Goal: Task Accomplishment & Management: Manage account settings

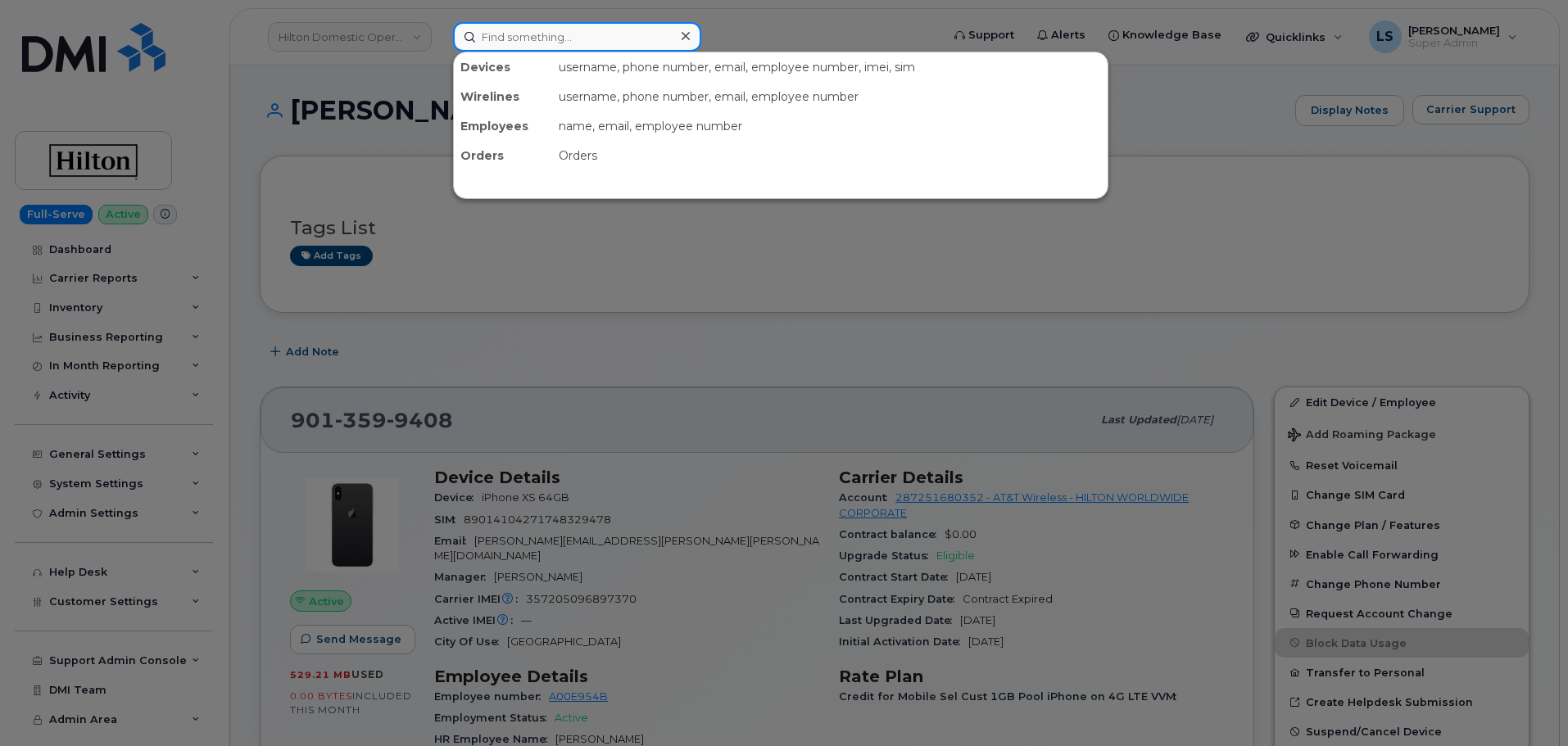
drag, startPoint x: 537, startPoint y: 34, endPoint x: 546, endPoint y: 36, distance: 9.2
click at [538, 35] on input at bounding box center [577, 36] width 248 height 30
paste input "2022157951"
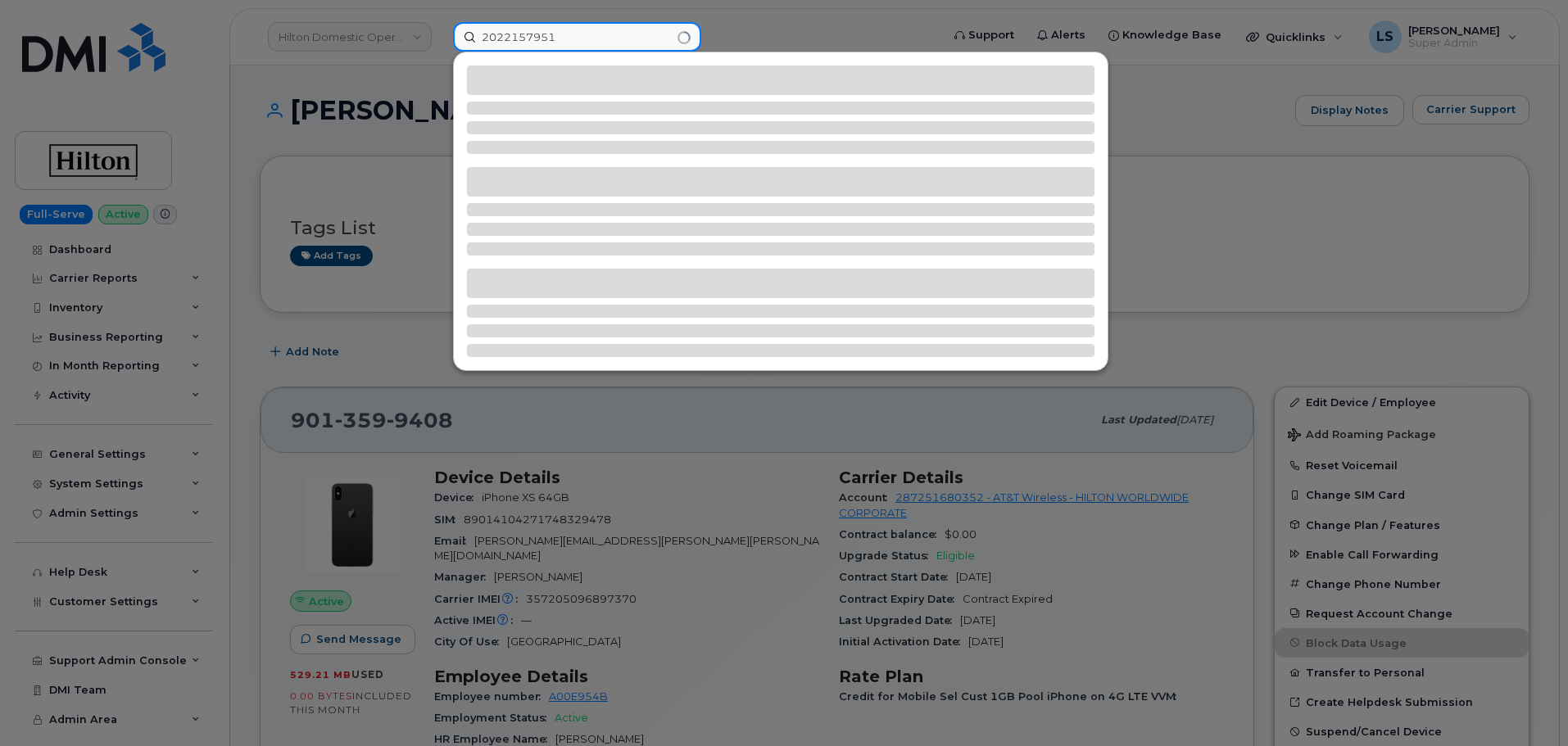
type input "2022157951"
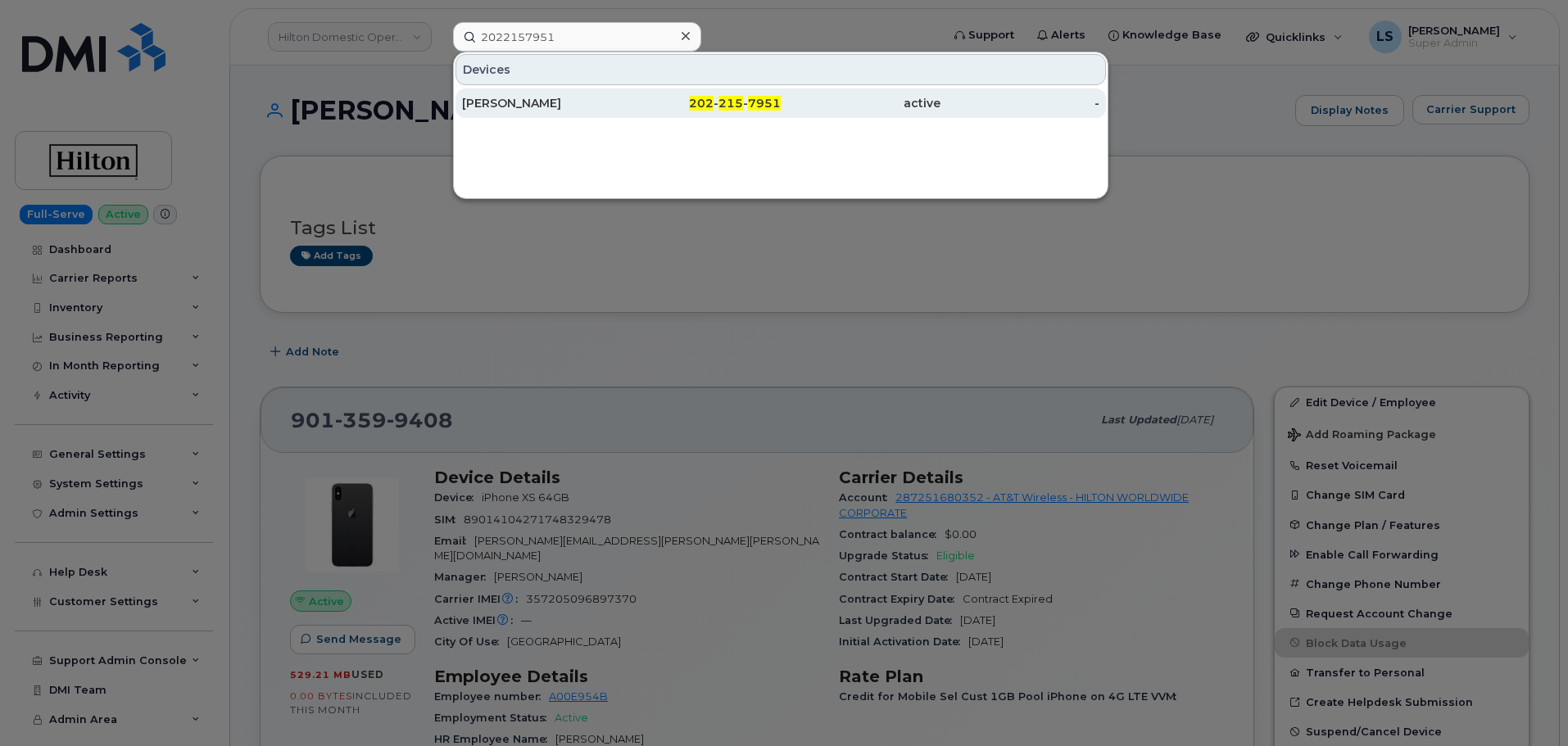
click at [630, 97] on div "202 - 215 - 7951" at bounding box center [701, 102] width 160 height 16
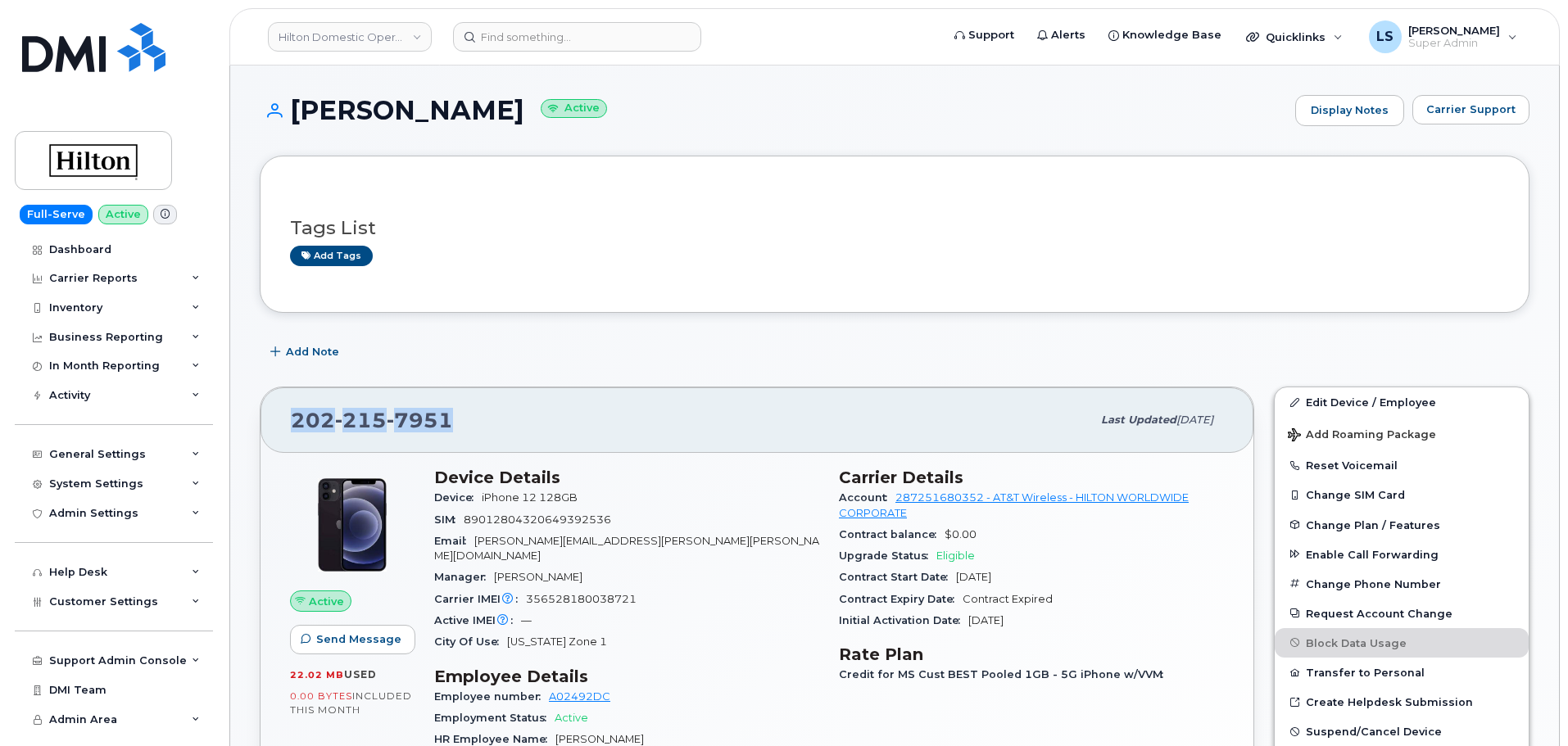
drag, startPoint x: 494, startPoint y: 411, endPoint x: 289, endPoint y: 417, distance: 205.1
click at [289, 417] on div "202 215 7951 Last updated Oct 06, 2025" at bounding box center [756, 421] width 993 height 66
copy span "202 215 7951"
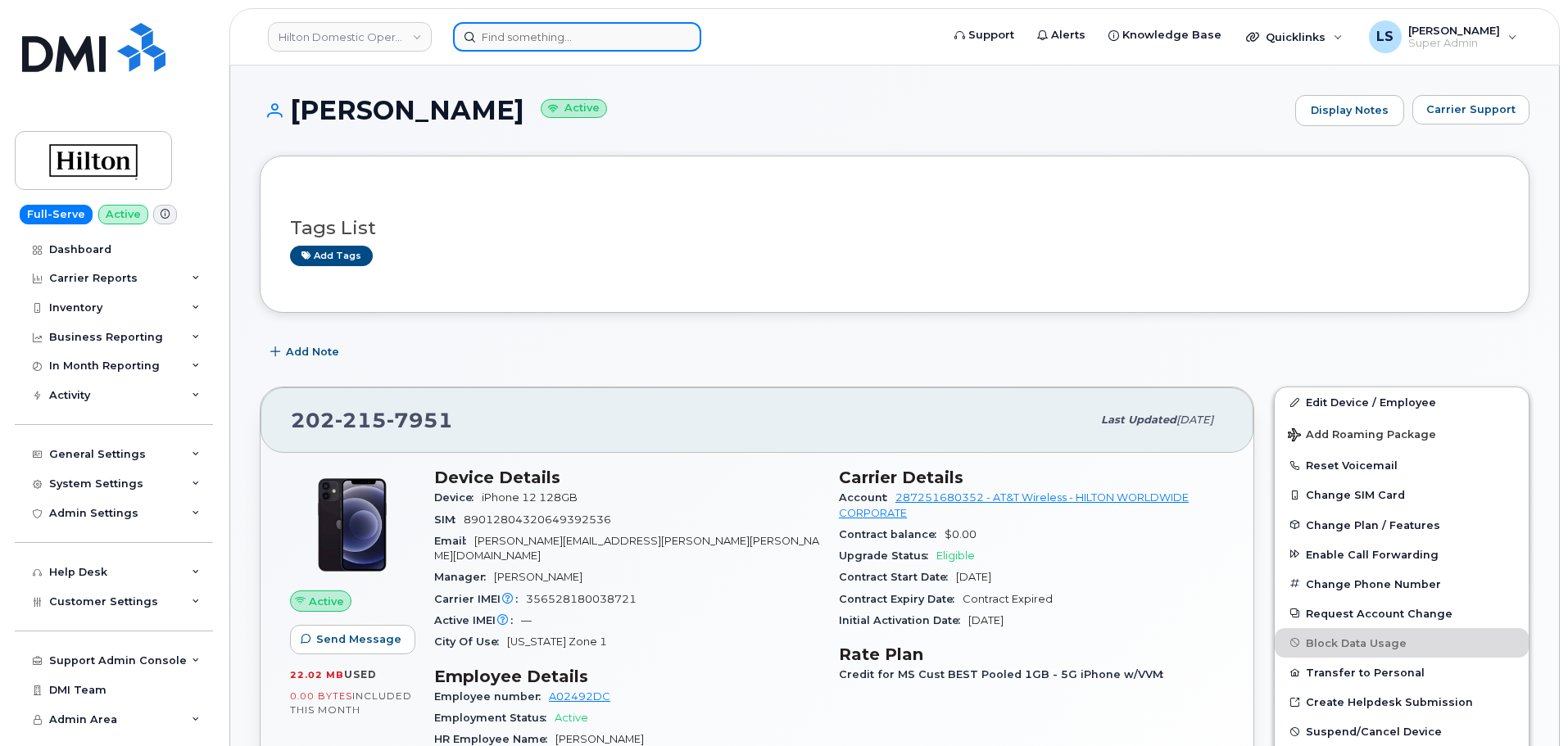
click at [608, 30] on input at bounding box center [577, 36] width 248 height 30
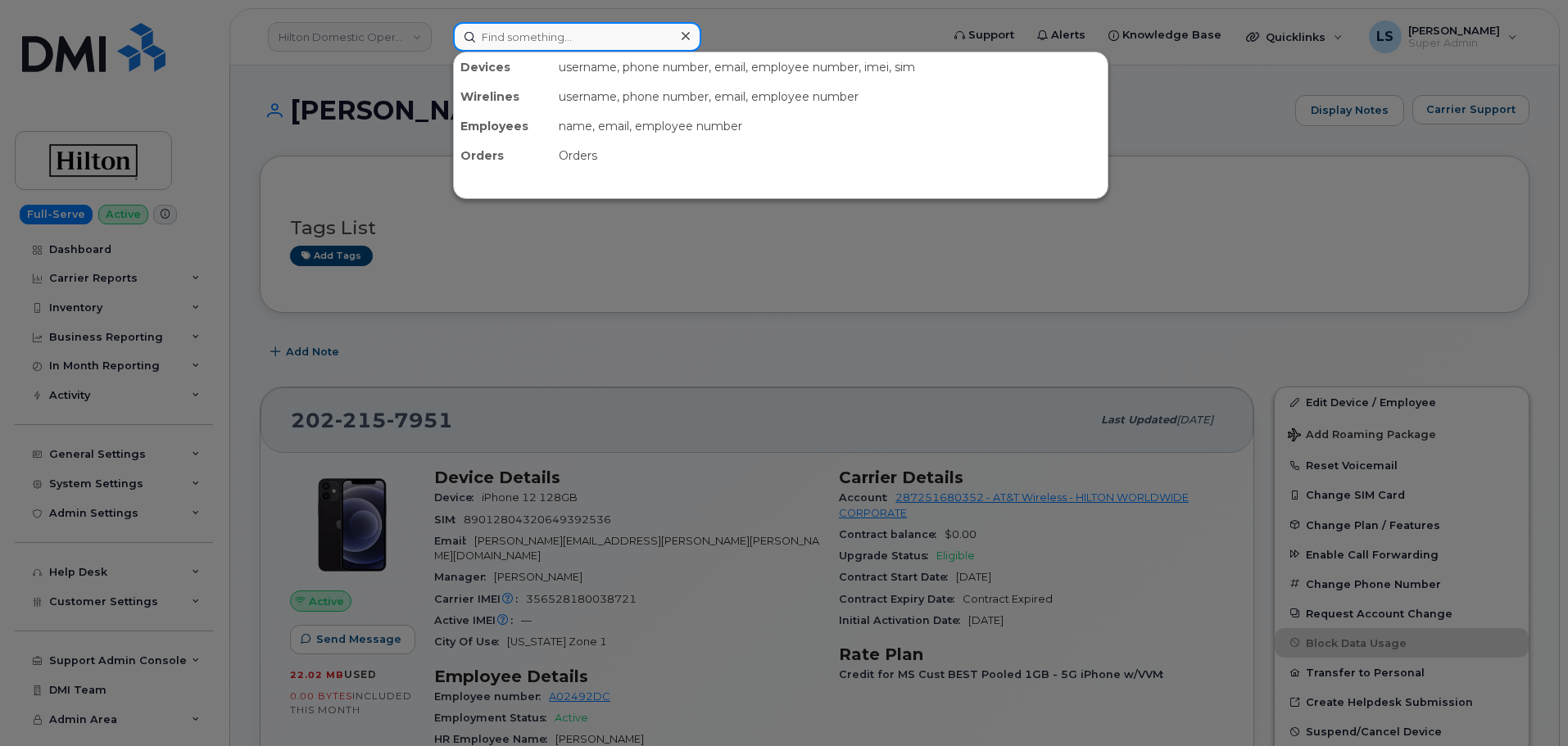
paste input "DECLAN.POWER@KIEWIT.COM"
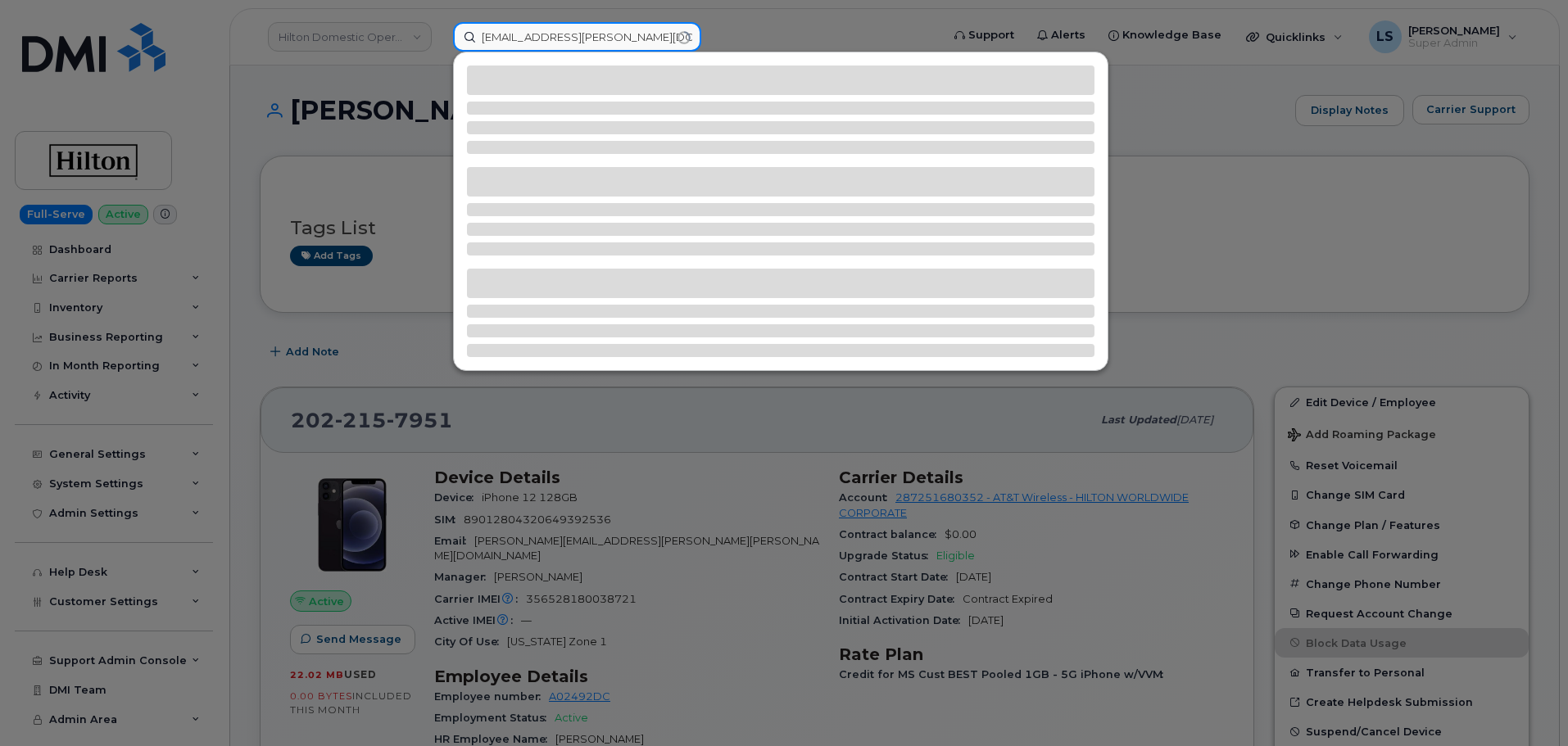
type input "DECLAN.POWER@KIEWIT.COM"
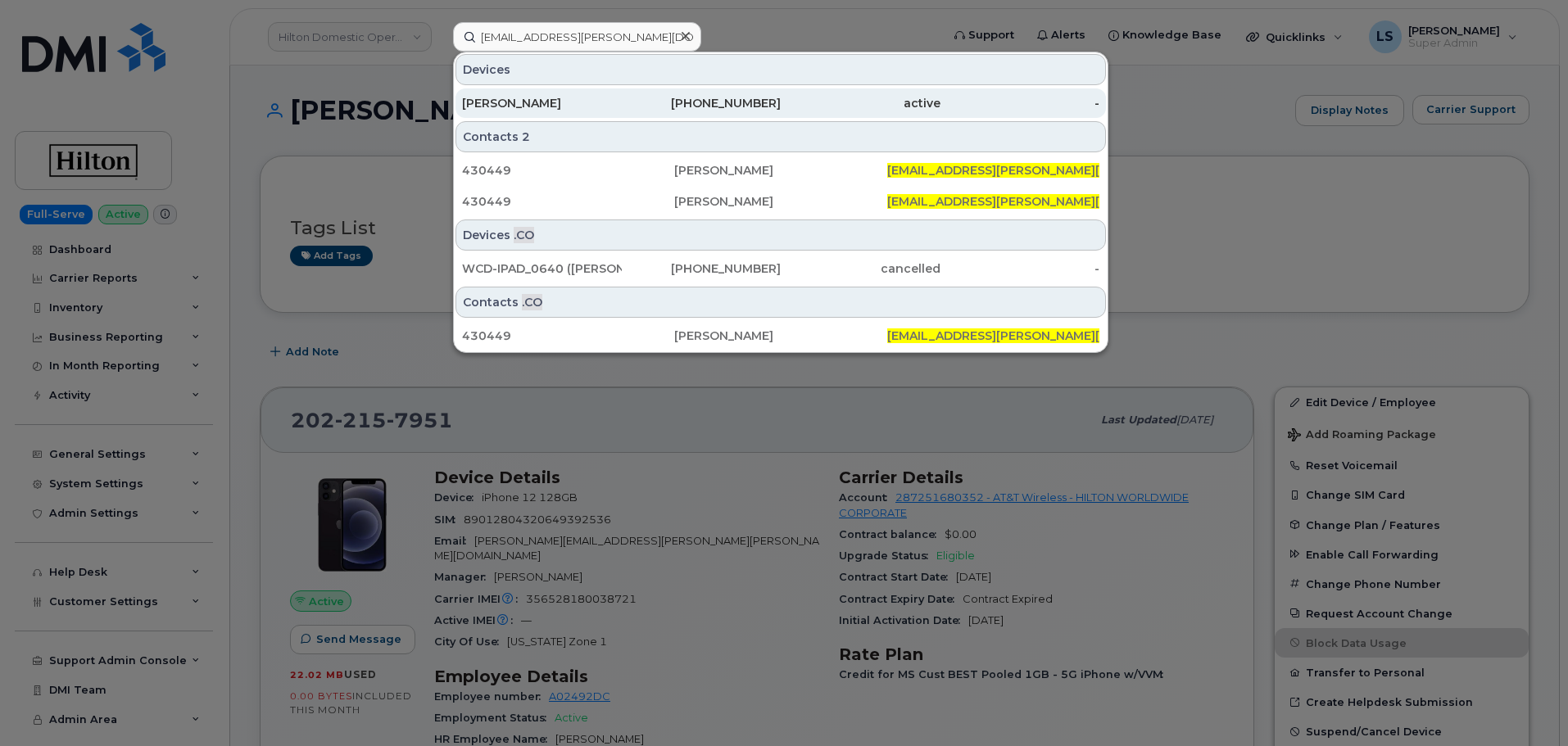
click at [577, 116] on div "Declan Power" at bounding box center [542, 103] width 160 height 30
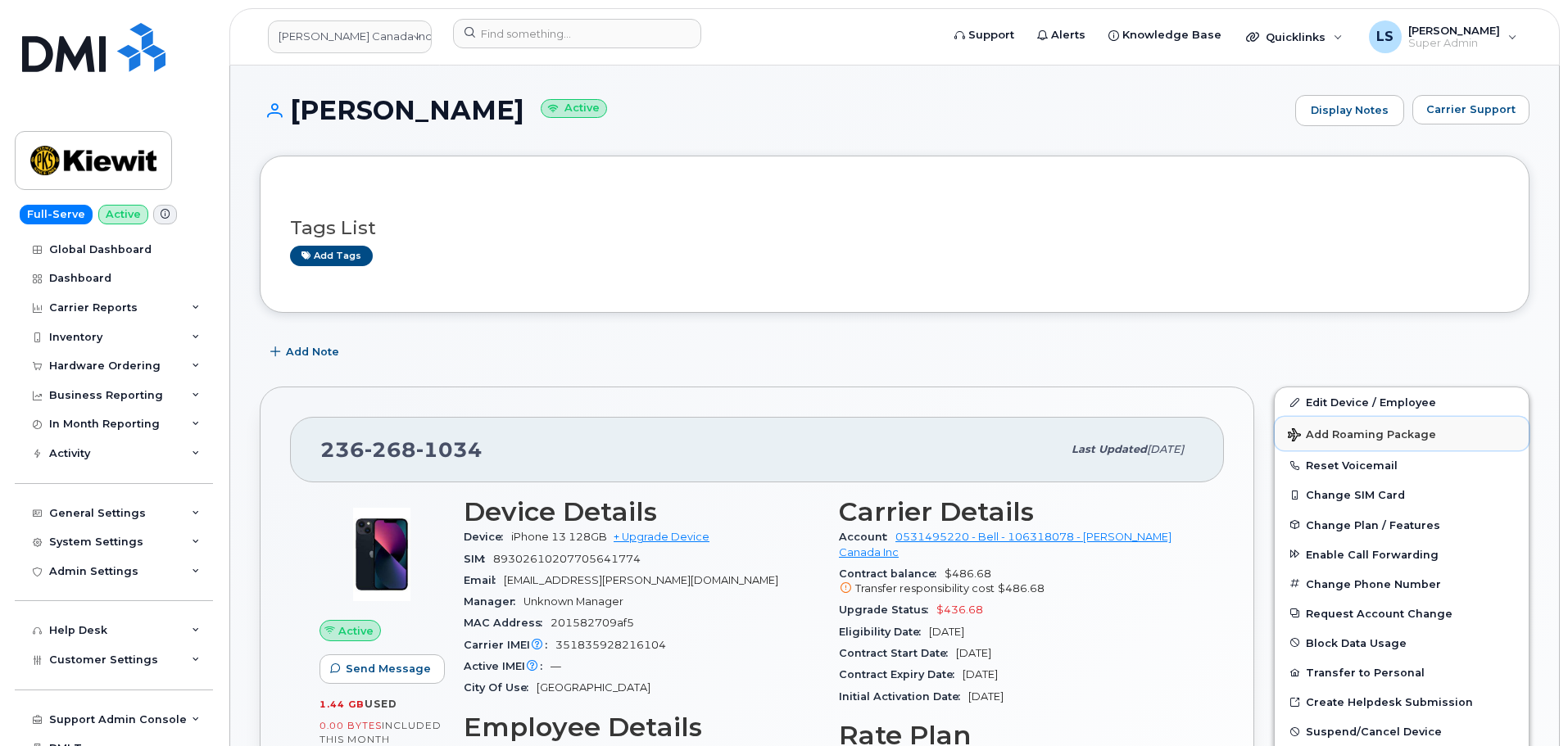
click at [1344, 421] on button "Add Roaming Package" at bounding box center [1402, 434] width 254 height 34
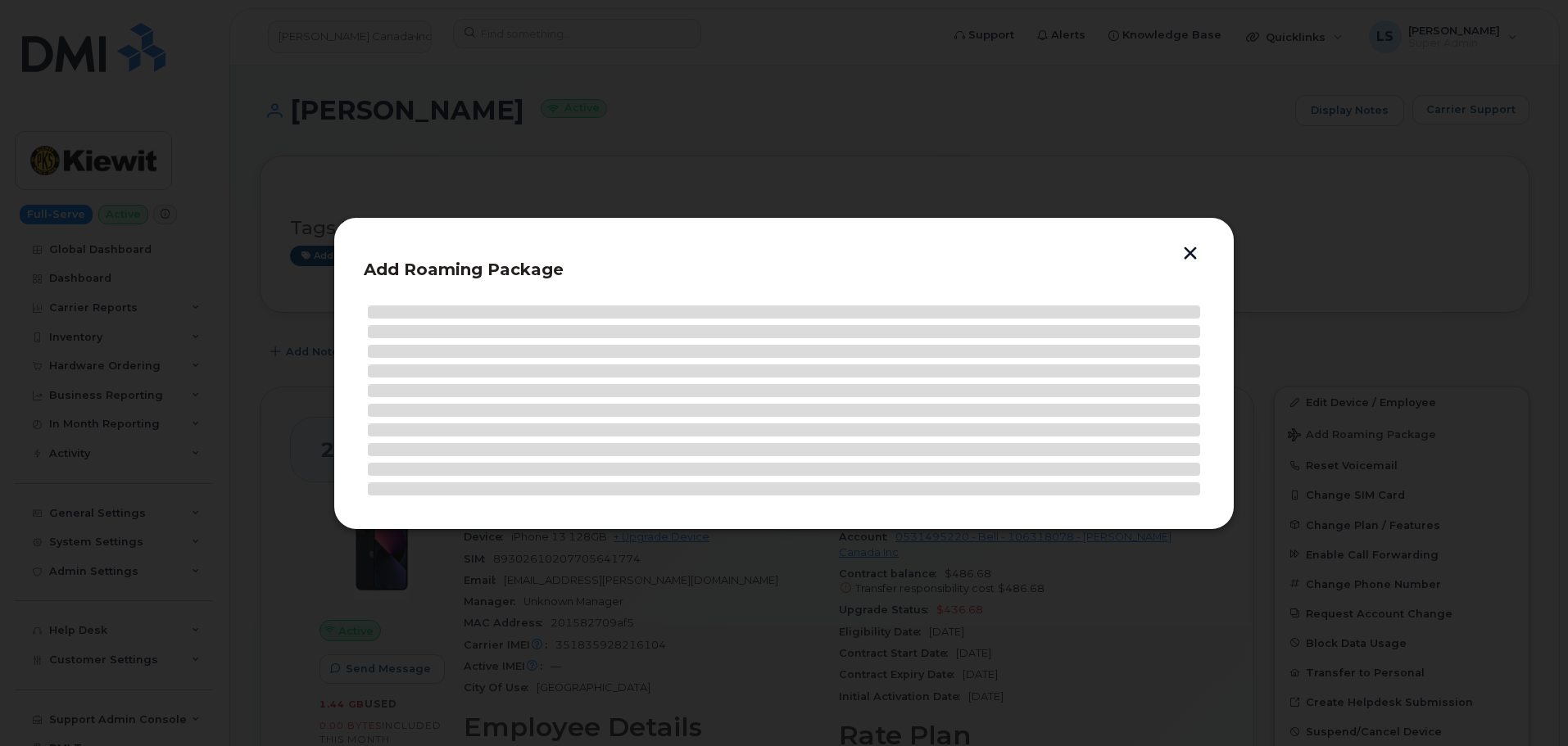
click at [1173, 232] on div "Add Roaming Package" at bounding box center [784, 373] width 901 height 313
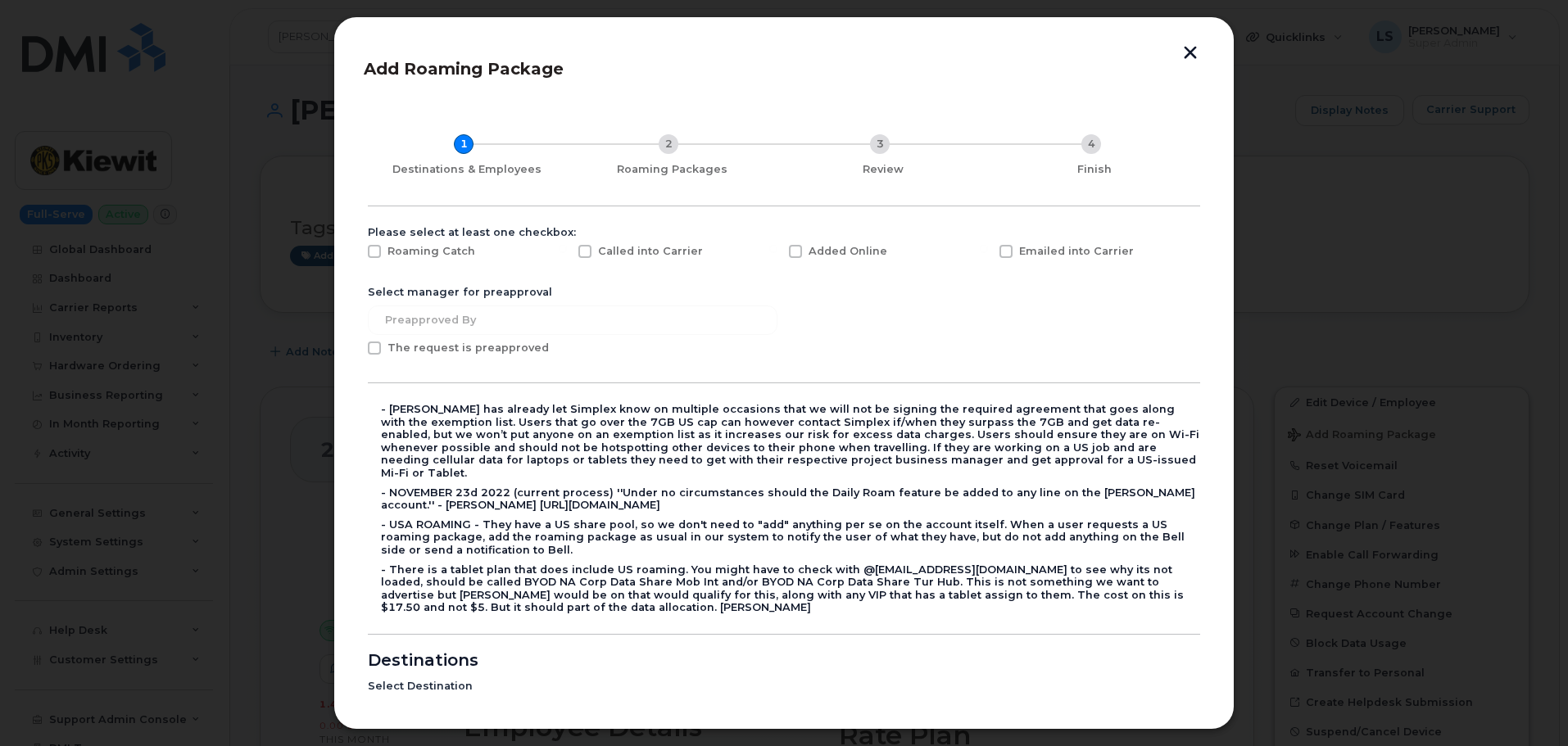
click at [1185, 242] on div "Emailed into Carrier" at bounding box center [1094, 255] width 210 height 41
drag, startPoint x: 1196, startPoint y: 41, endPoint x: 1191, endPoint y: 51, distance: 11.2
click at [1195, 46] on div "Add Roaming Package 1 Destinations & Employees 2 Roaming Packages 3 Review 4 Fi…" at bounding box center [784, 373] width 901 height 713
drag, startPoint x: 1191, startPoint y: 51, endPoint x: 1196, endPoint y: 69, distance: 18.7
click at [1190, 52] on button "button" at bounding box center [1190, 54] width 24 height 17
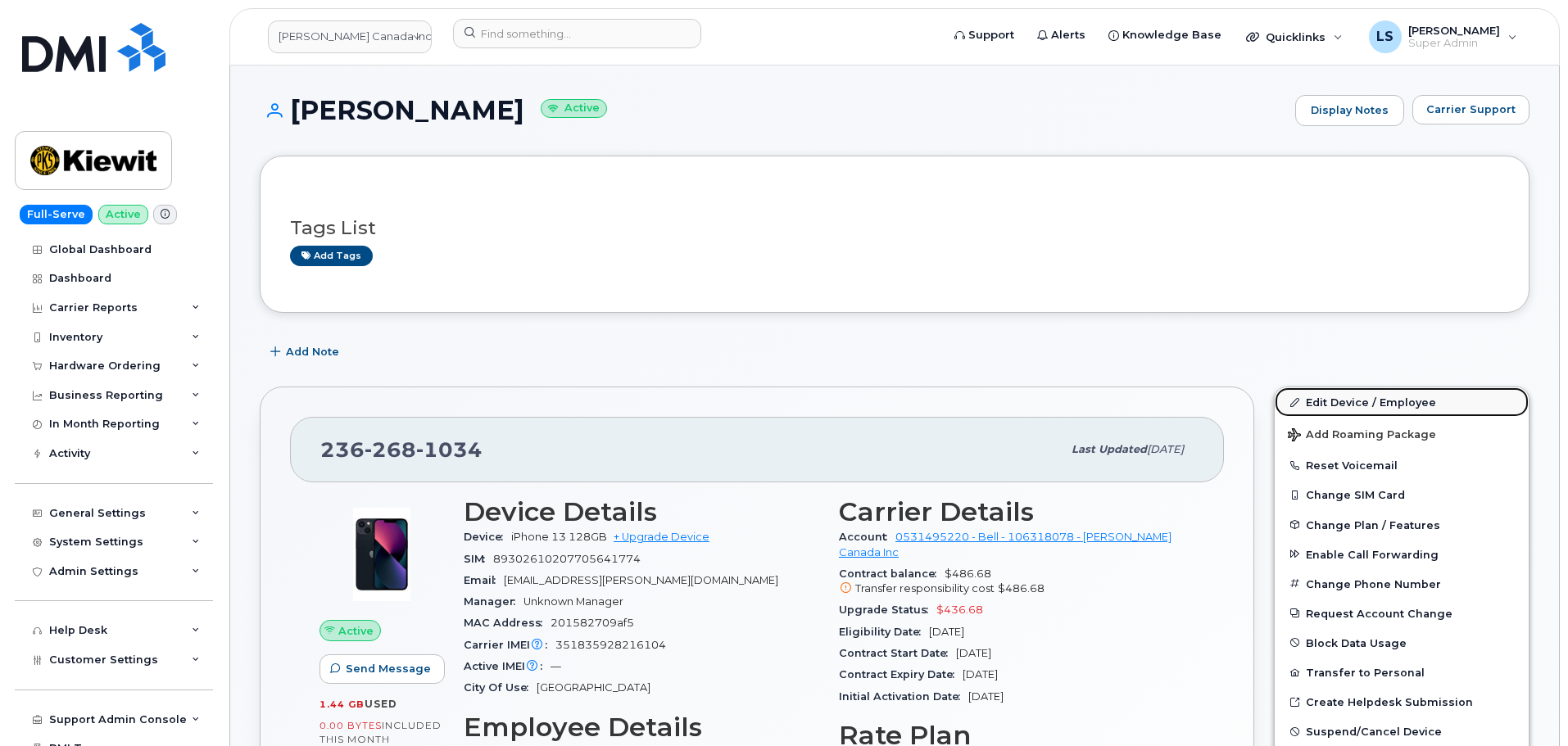
click at [1336, 395] on link "Edit Device / Employee" at bounding box center [1402, 402] width 254 height 30
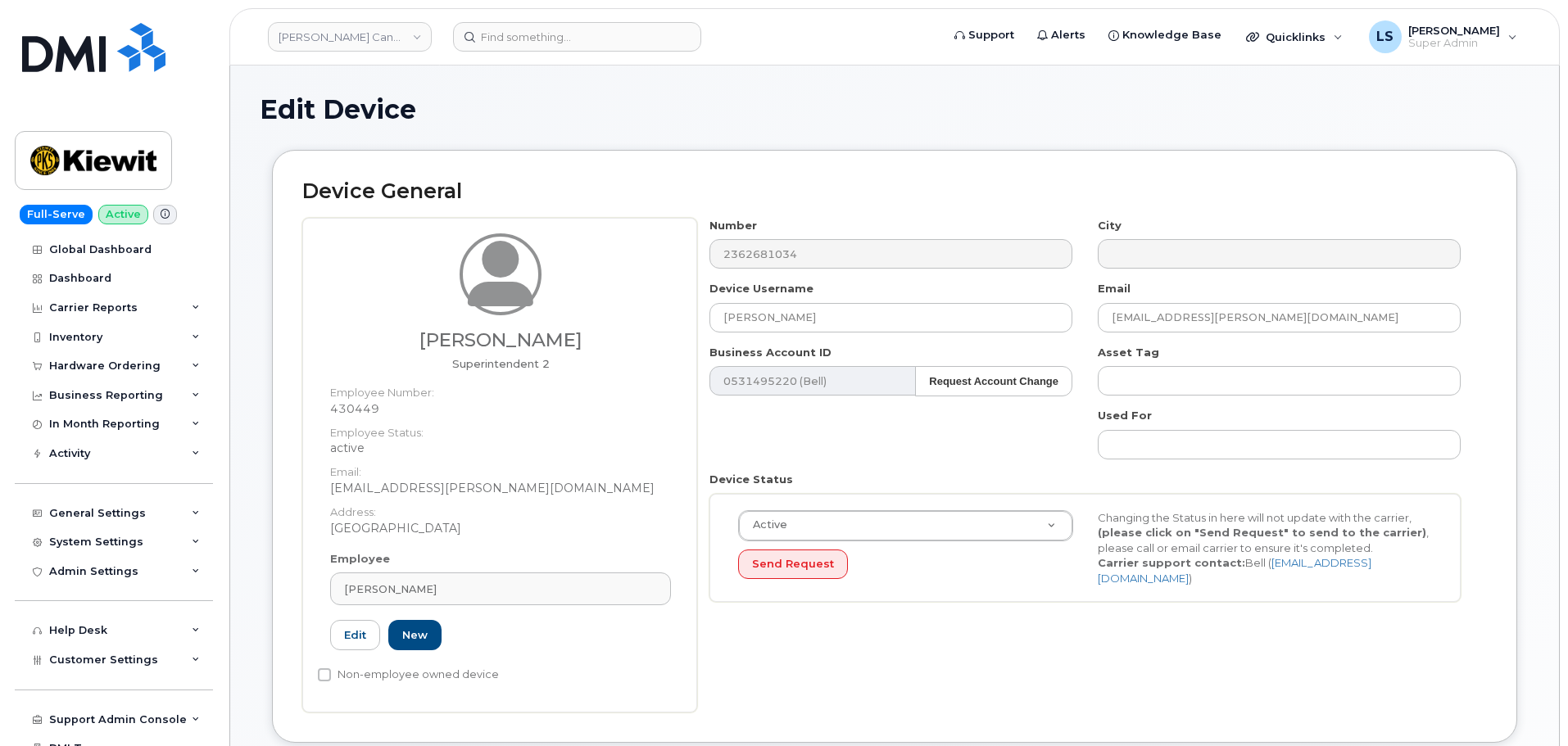
select select "14059"
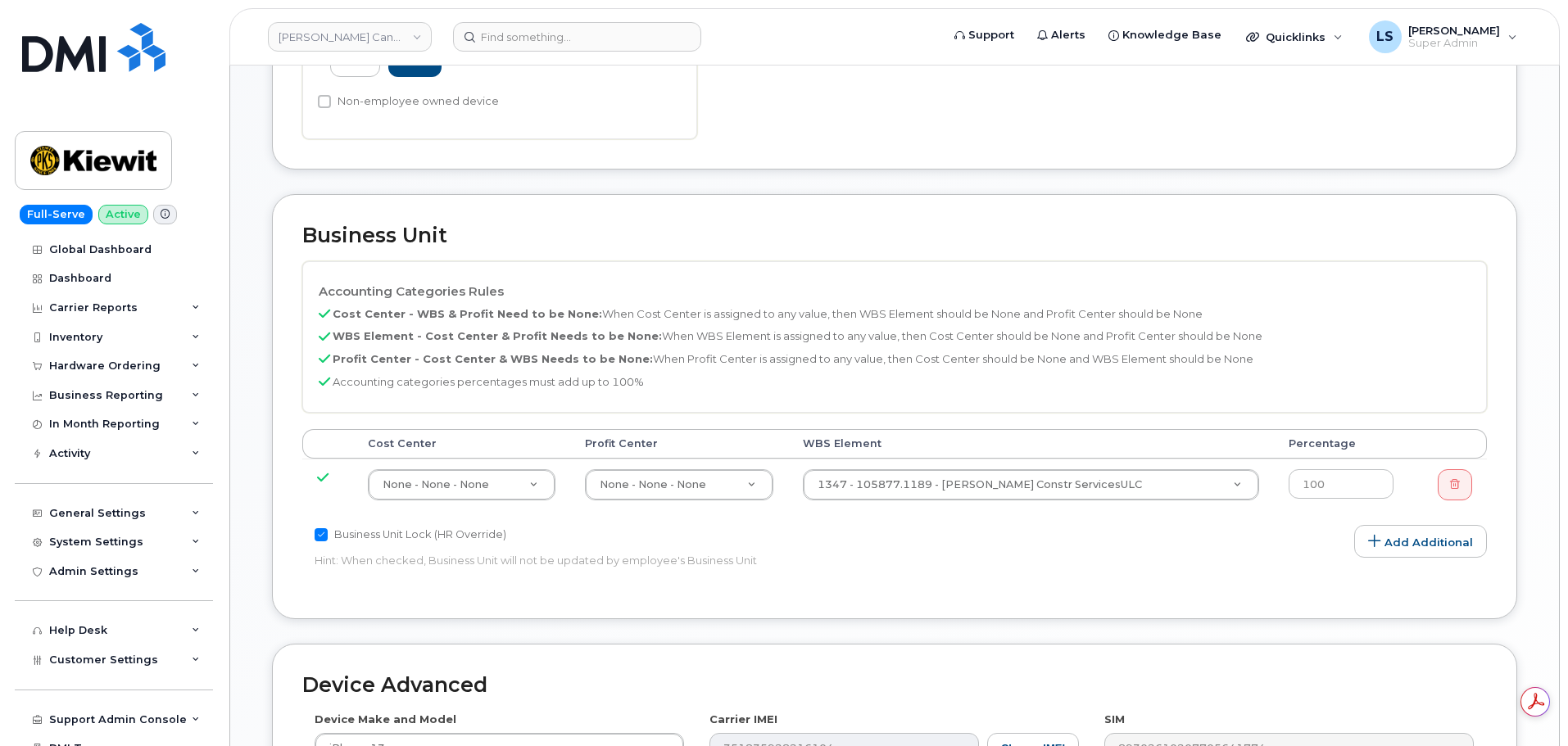
click at [978, 466] on td "1347 - 105877.1189 - Kiewit Constr ServicesULC 29560329" at bounding box center [1031, 484] width 486 height 52
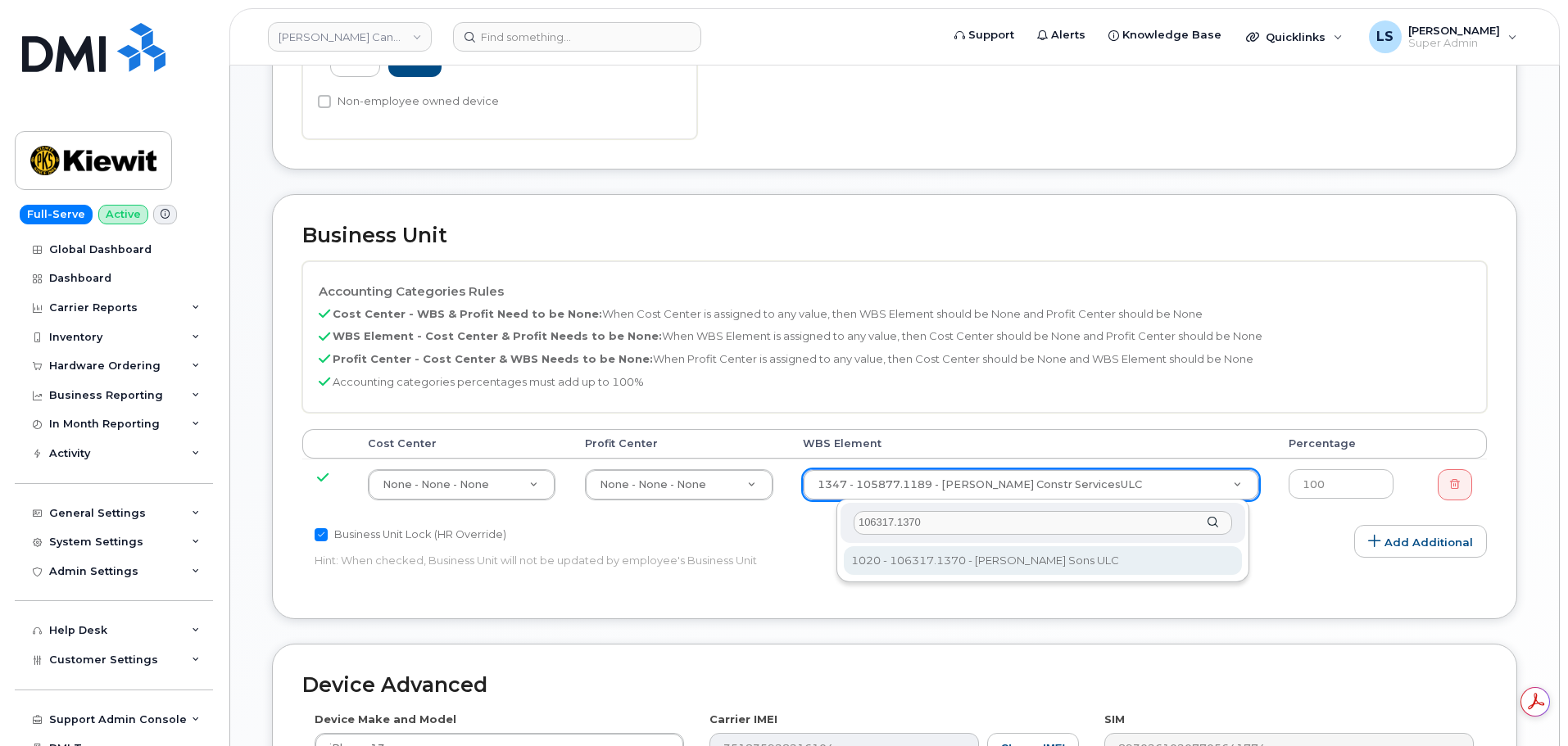
type input "106317.1370"
type input "34862965"
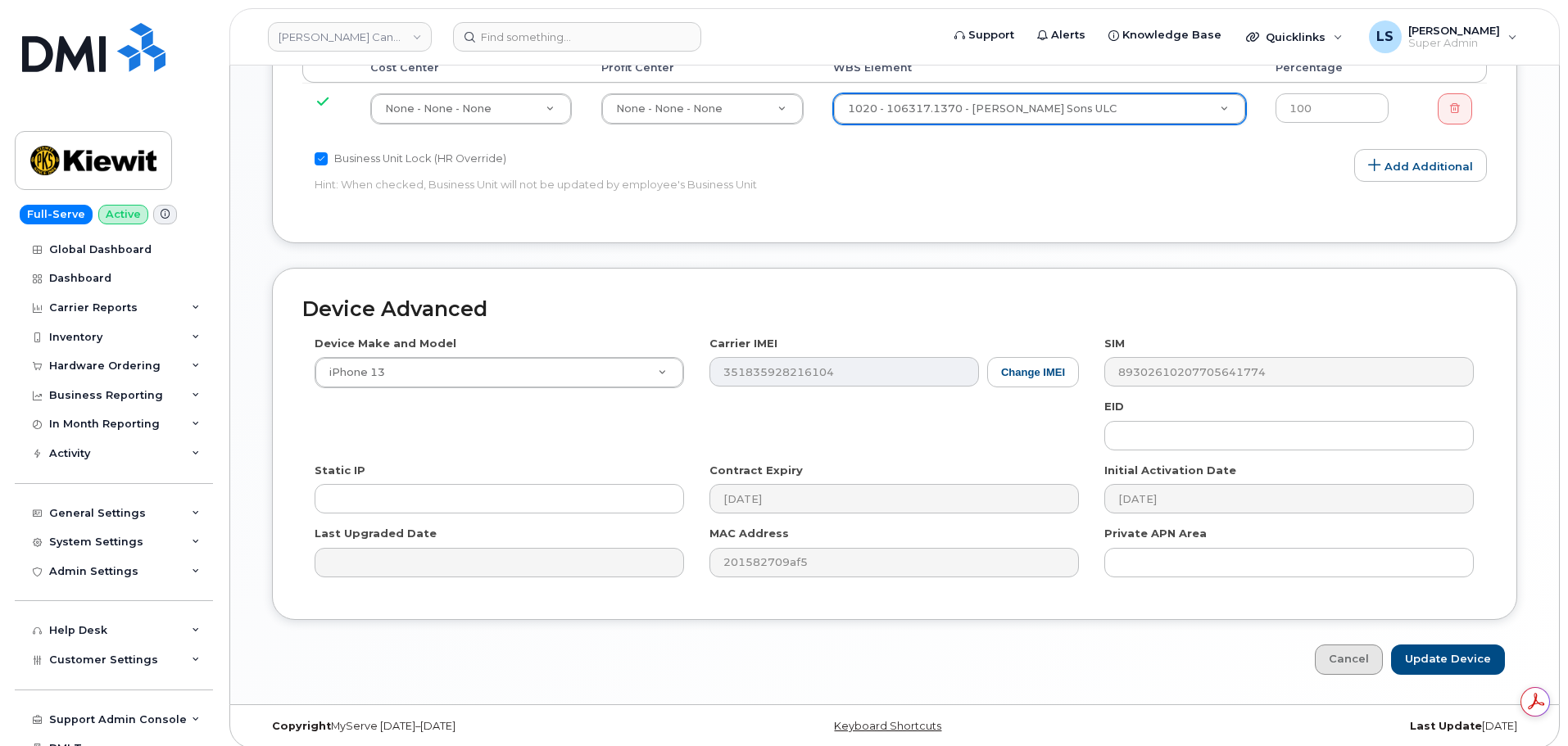
scroll to position [960, 0]
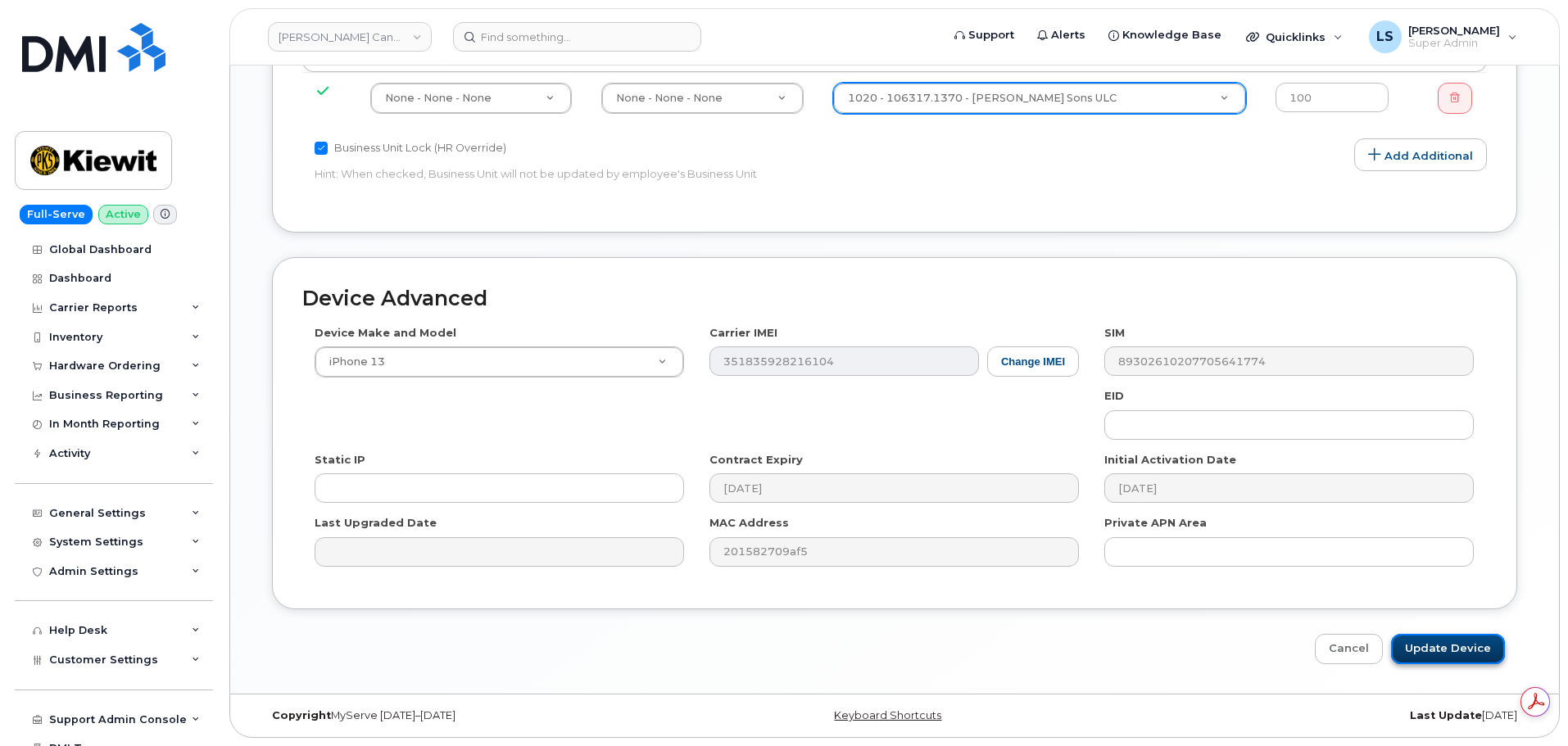
click at [1450, 658] on input "Update Device" at bounding box center [1447, 649] width 114 height 30
type input "Saving..."
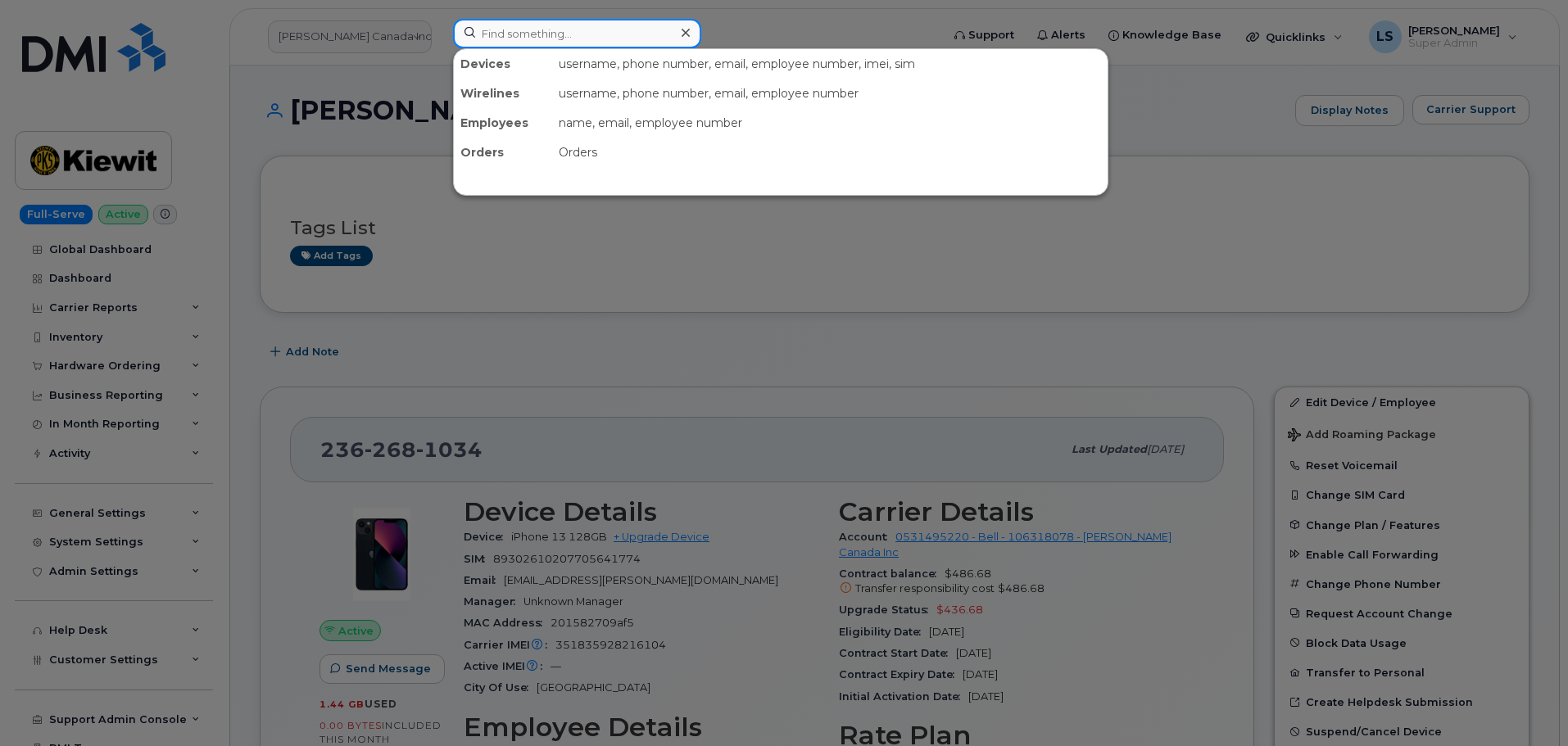
click at [538, 45] on input at bounding box center [577, 33] width 248 height 30
paste input "[PERSON_NAME][EMAIL_ADDRESS][PERSON_NAME][PERSON_NAME][DOMAIN_NAME]"
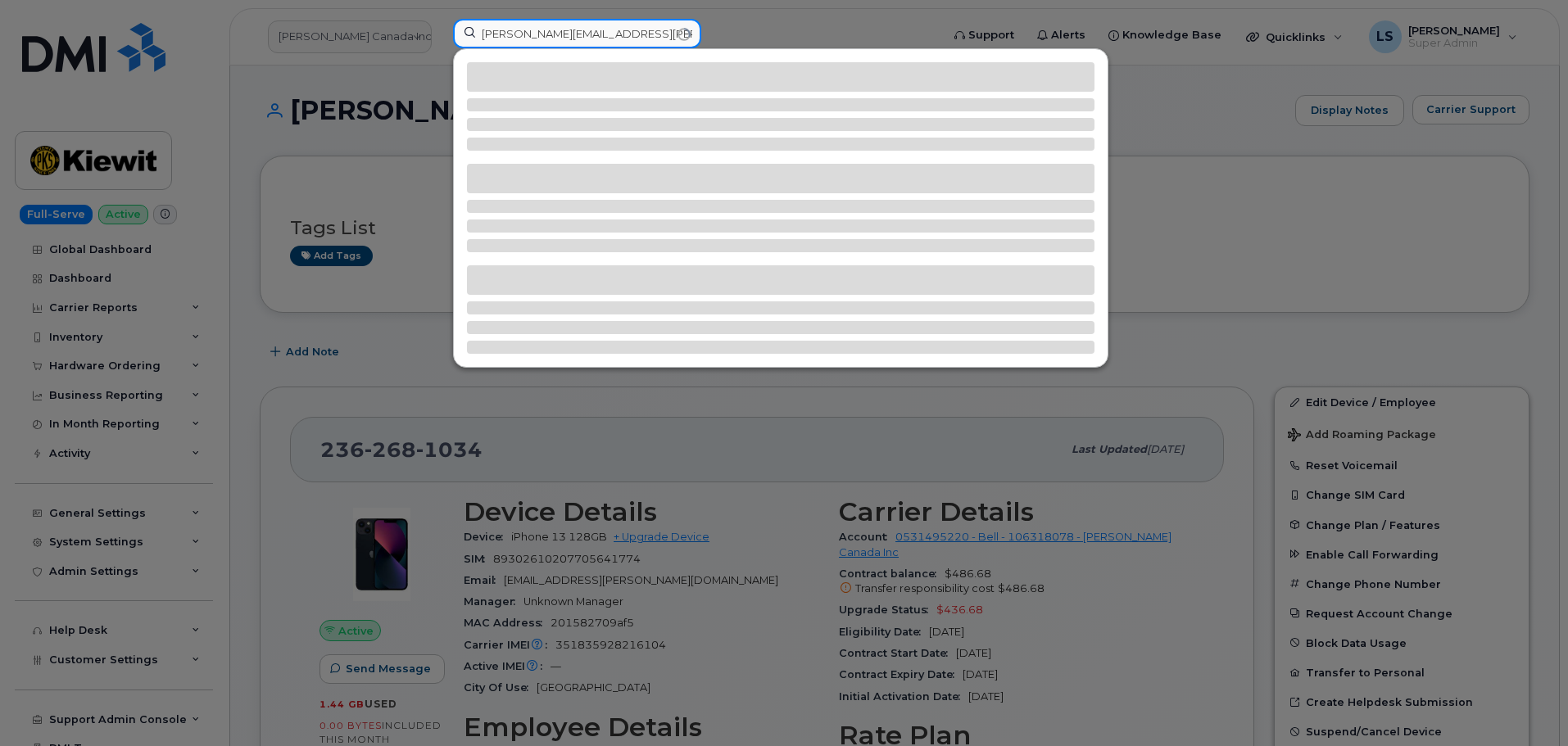
type input "[PERSON_NAME][EMAIL_ADDRESS][PERSON_NAME][PERSON_NAME][DOMAIN_NAME]"
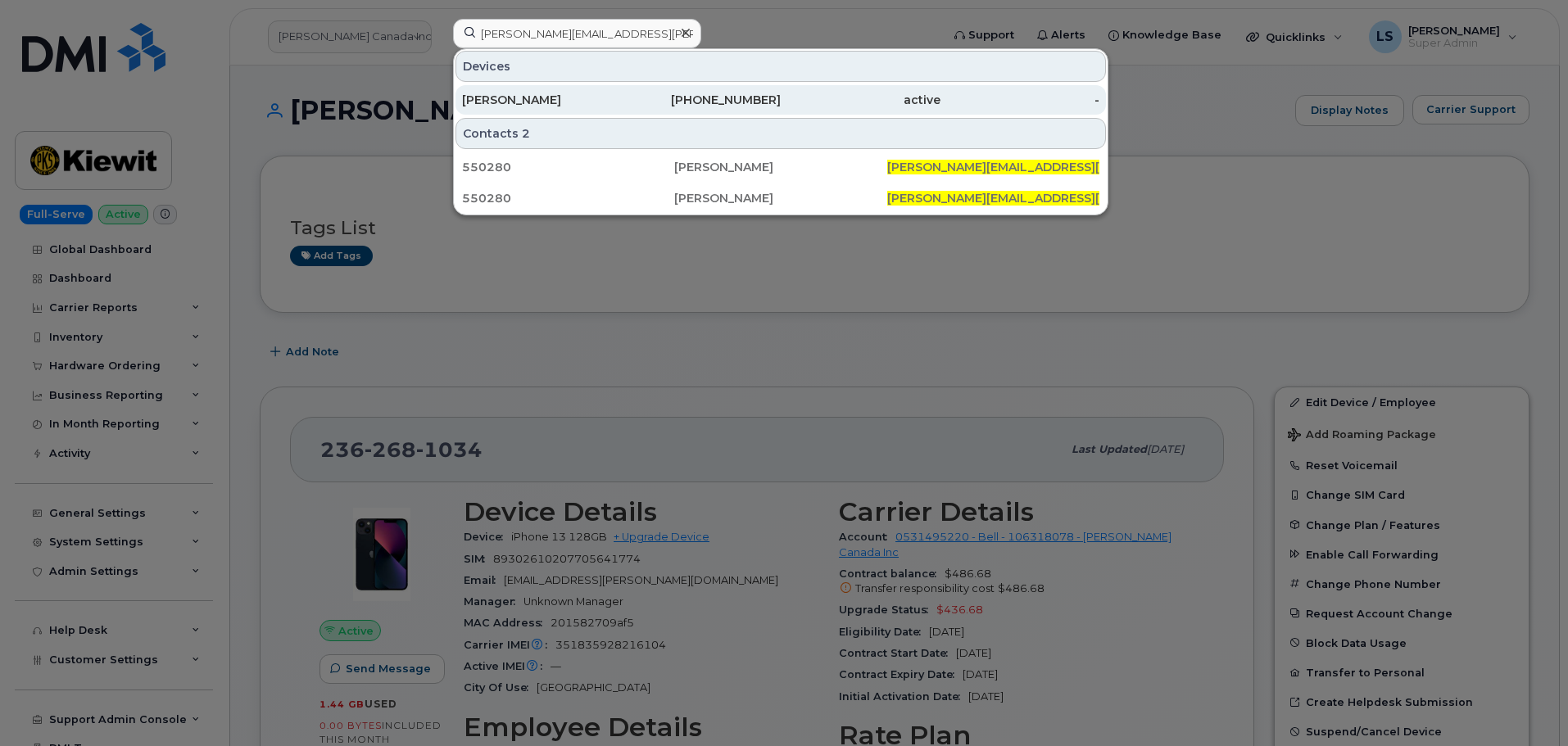
click at [515, 96] on div "[PERSON_NAME]" at bounding box center [542, 100] width 160 height 16
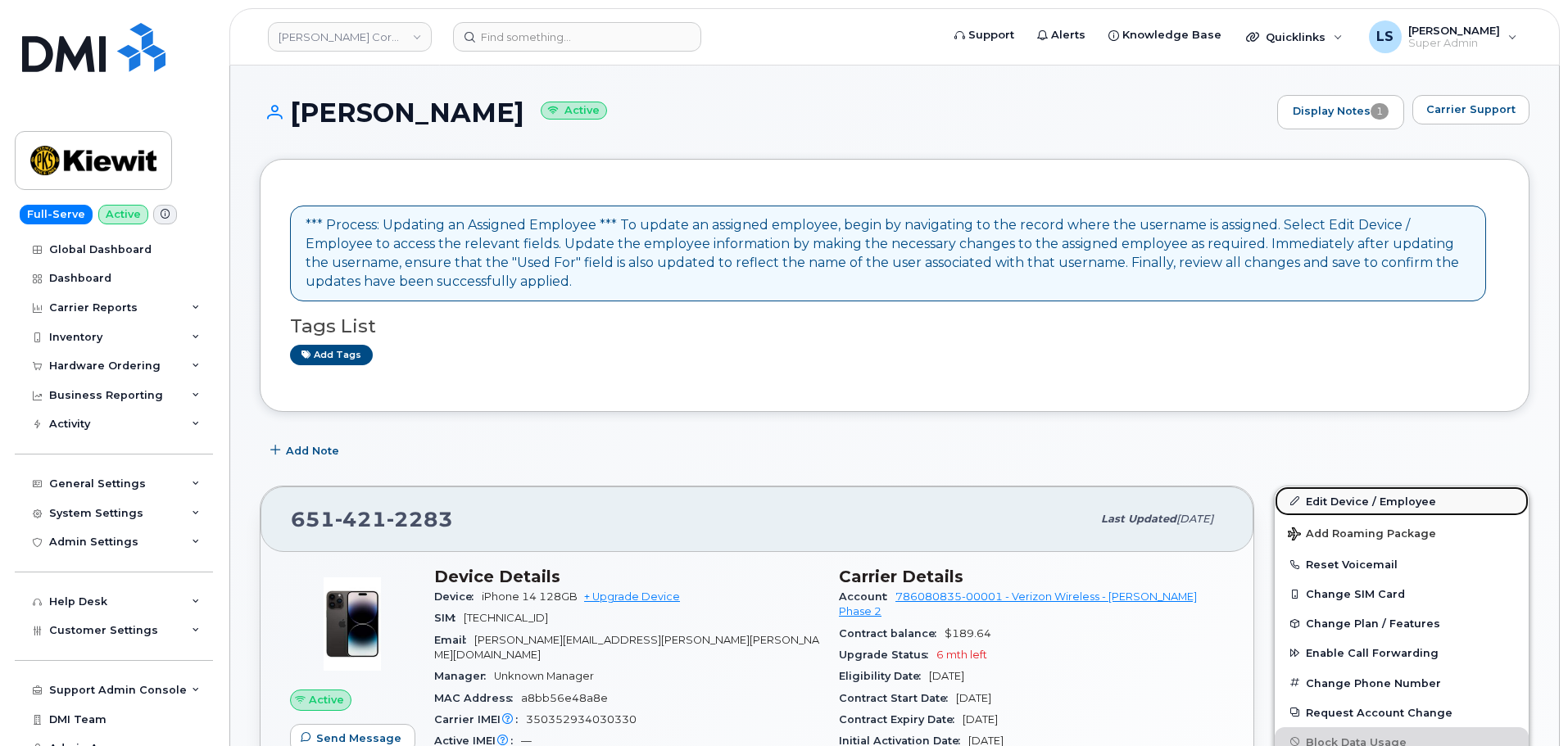
click at [1328, 491] on link "Edit Device / Employee" at bounding box center [1402, 501] width 254 height 30
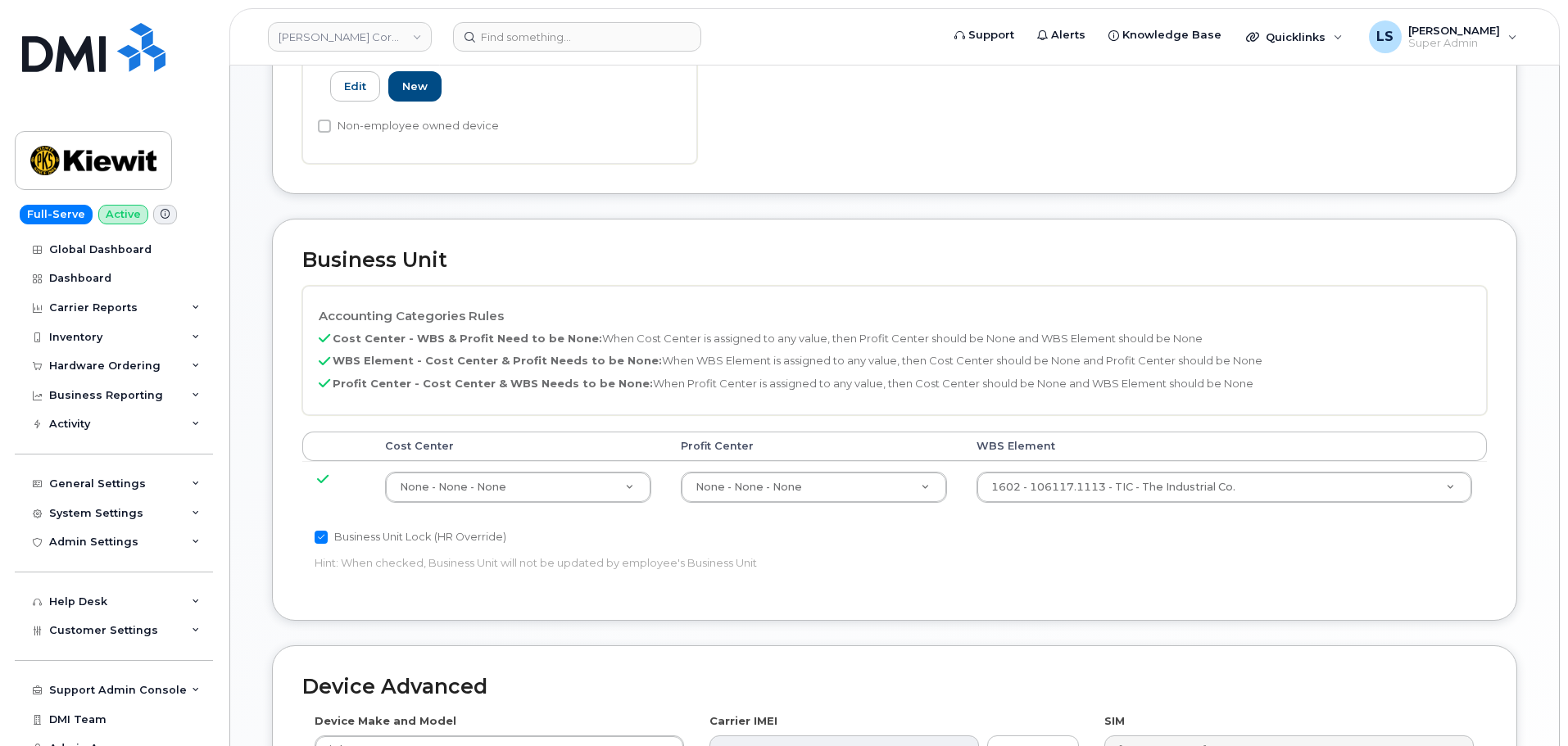
scroll to position [656, 0]
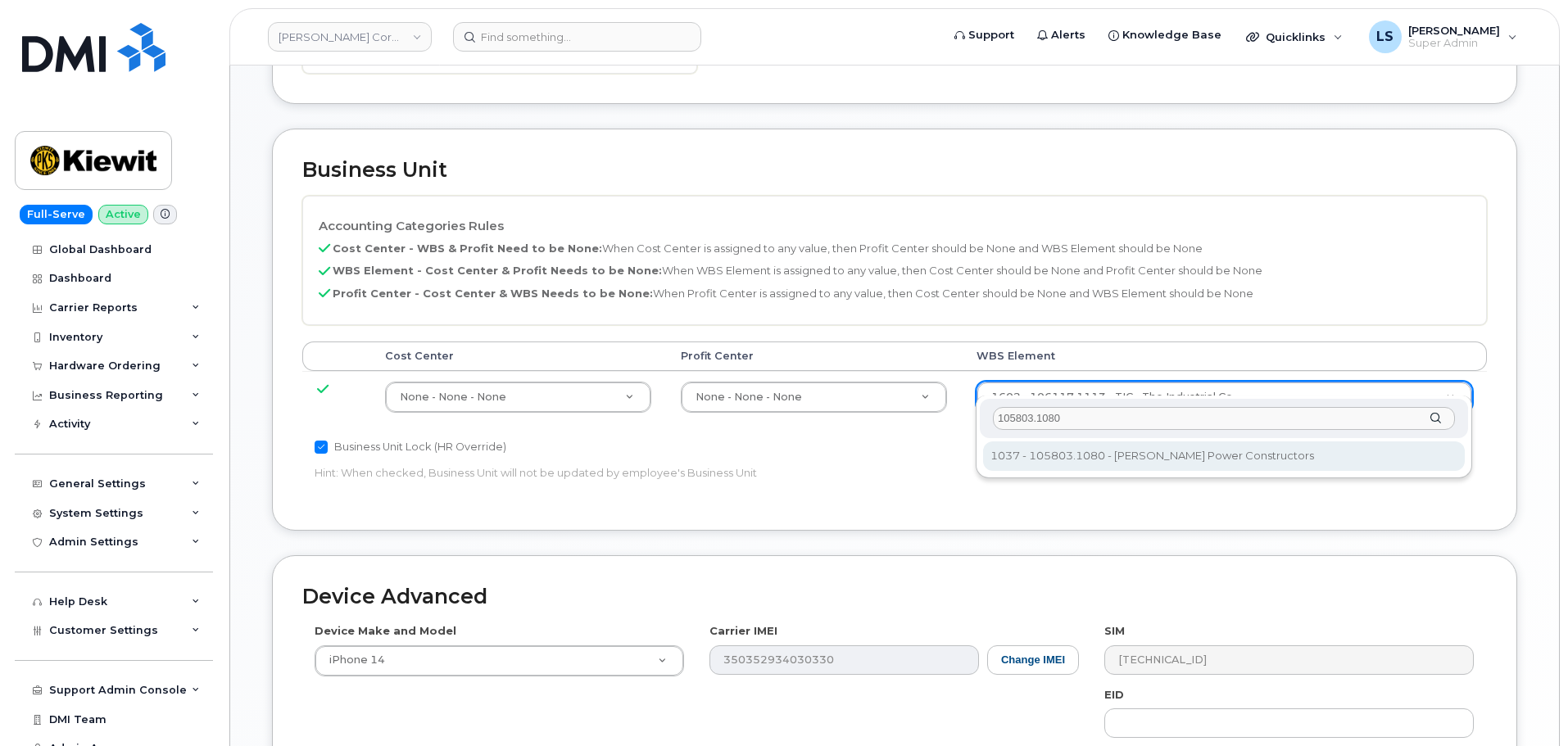
type input "105803.1080"
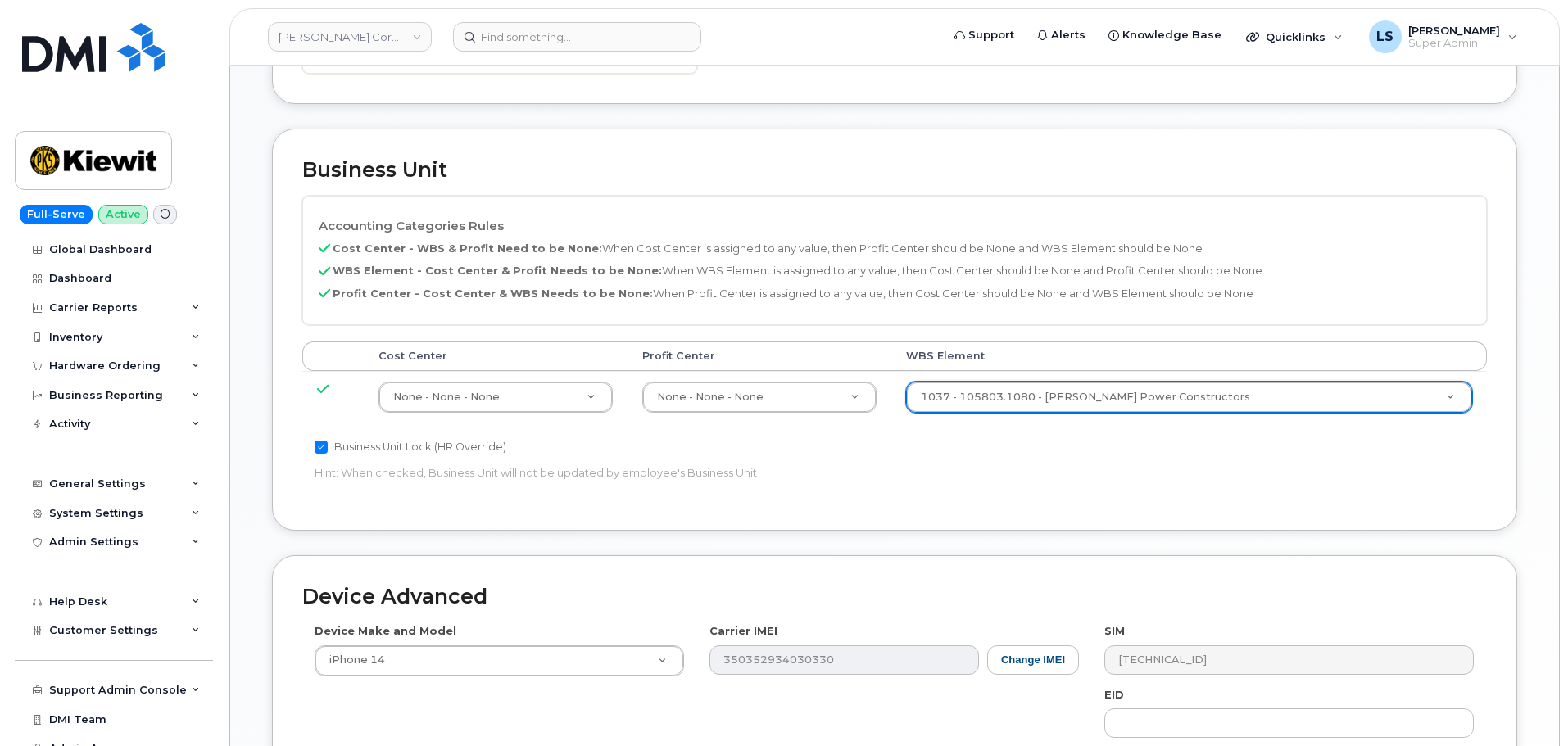
type input "29971272"
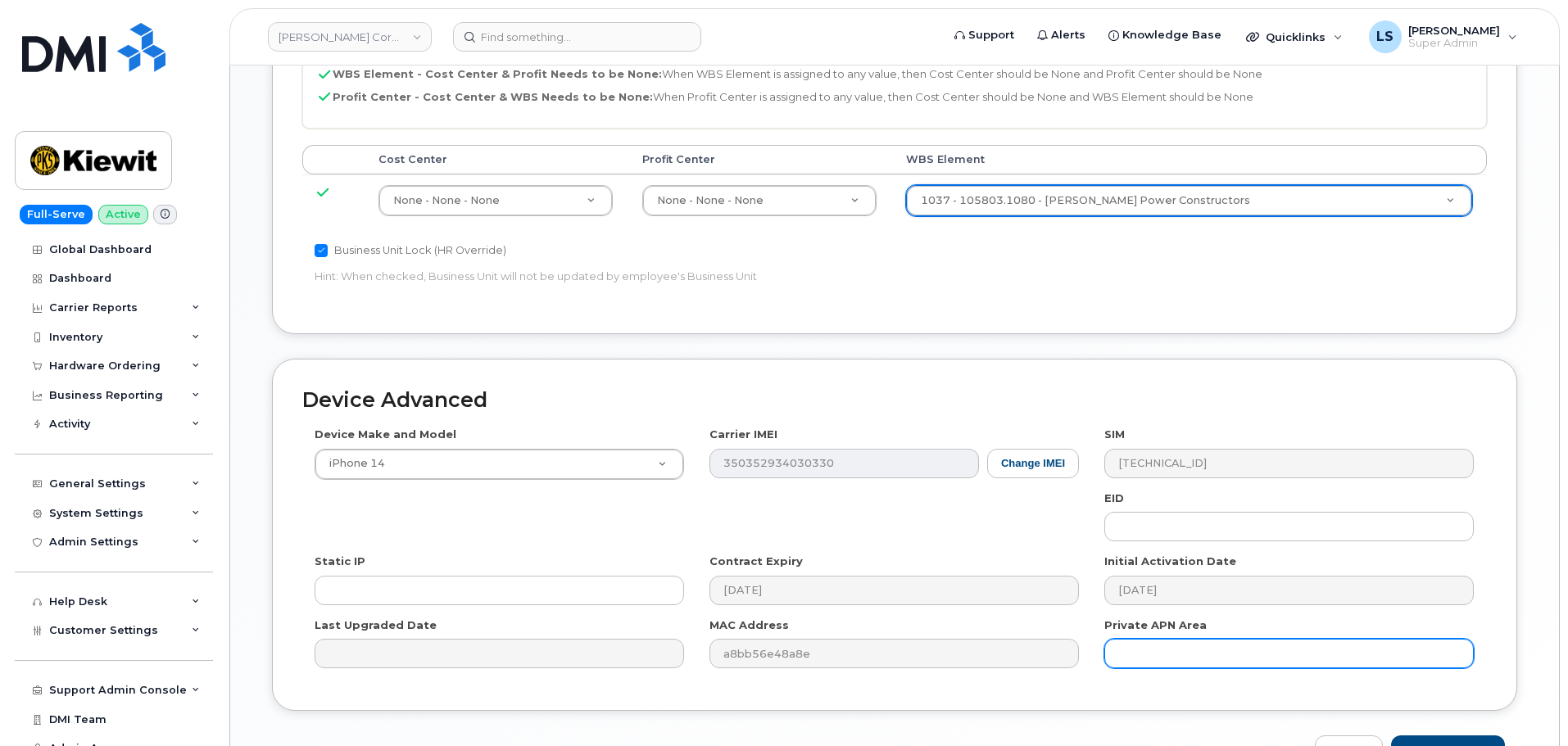
scroll to position [937, 0]
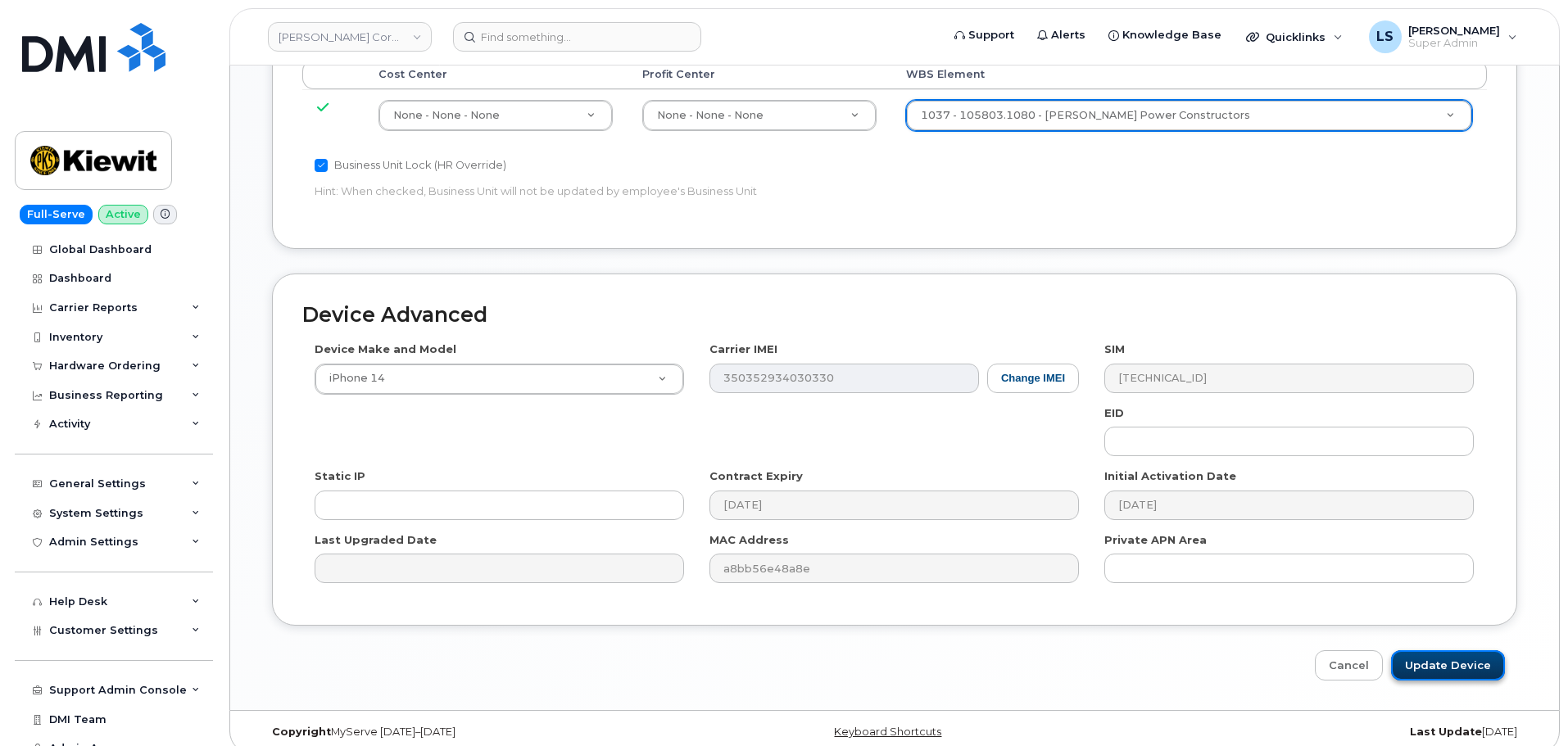
click at [1430, 651] on input "Update Device" at bounding box center [1447, 666] width 114 height 30
type input "Saving..."
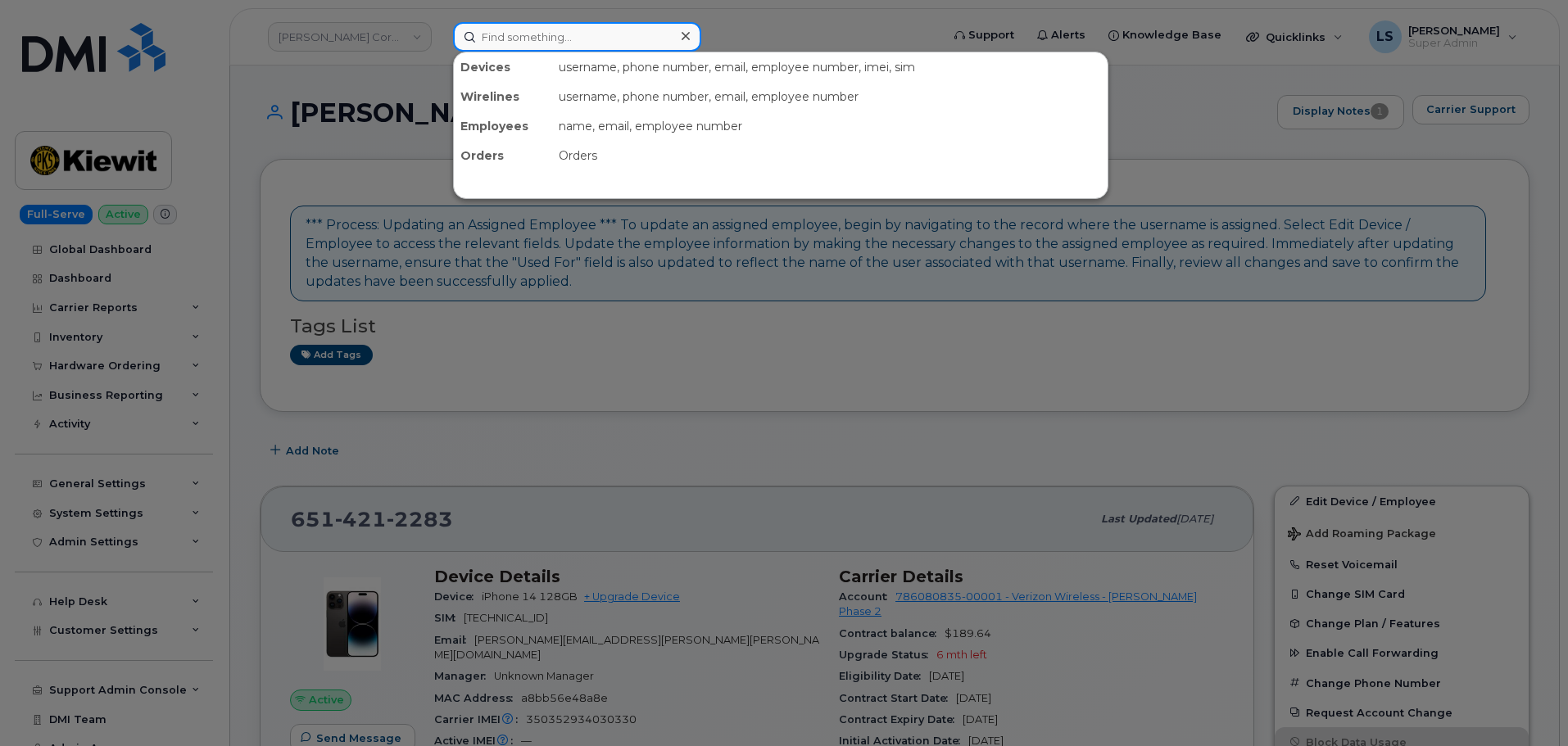
click at [485, 25] on input at bounding box center [577, 36] width 248 height 30
paste input "[PERSON_NAME][EMAIL_ADDRESS][PERSON_NAME][DOMAIN_NAME]"
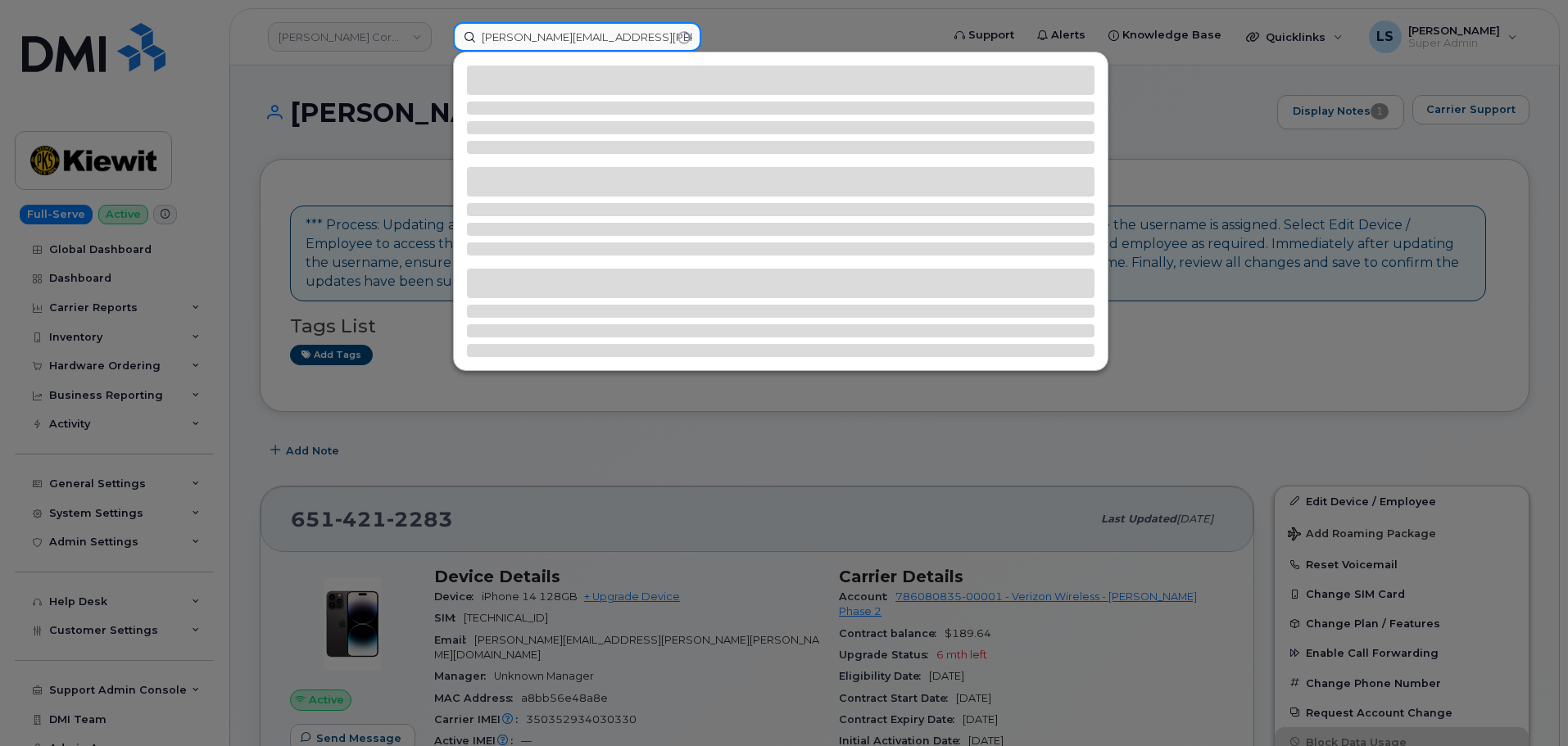
type input "[PERSON_NAME][EMAIL_ADDRESS][PERSON_NAME][DOMAIN_NAME]"
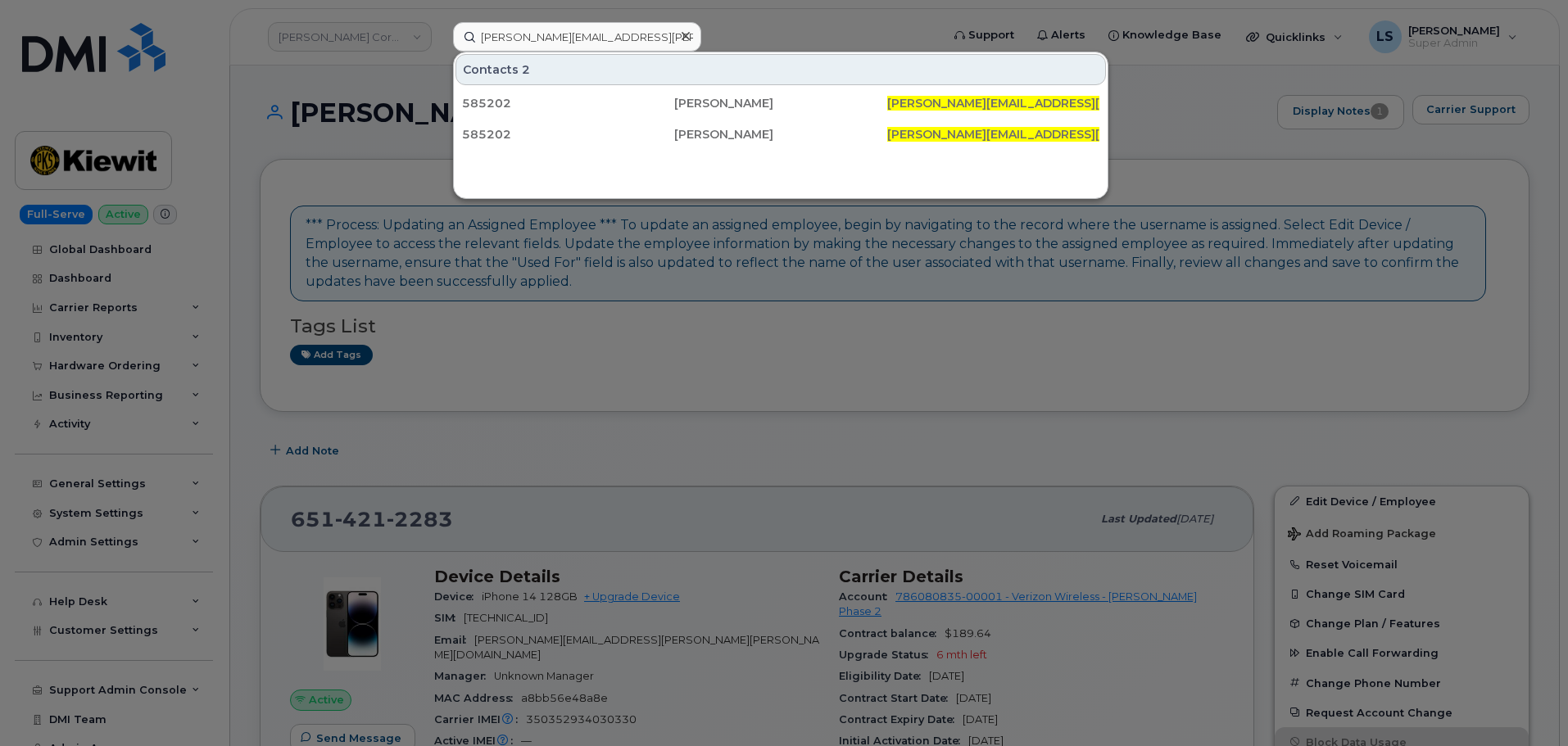
click at [297, 313] on div at bounding box center [784, 373] width 1568 height 746
